Goal: Navigation & Orientation: Find specific page/section

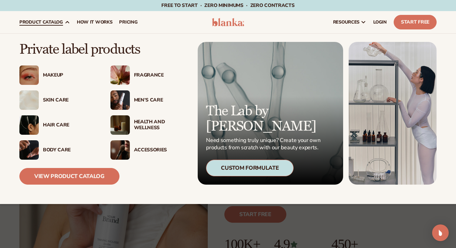
click at [26, 150] on img at bounding box center [28, 149] width 19 height 19
